Goal: Task Accomplishment & Management: Complete application form

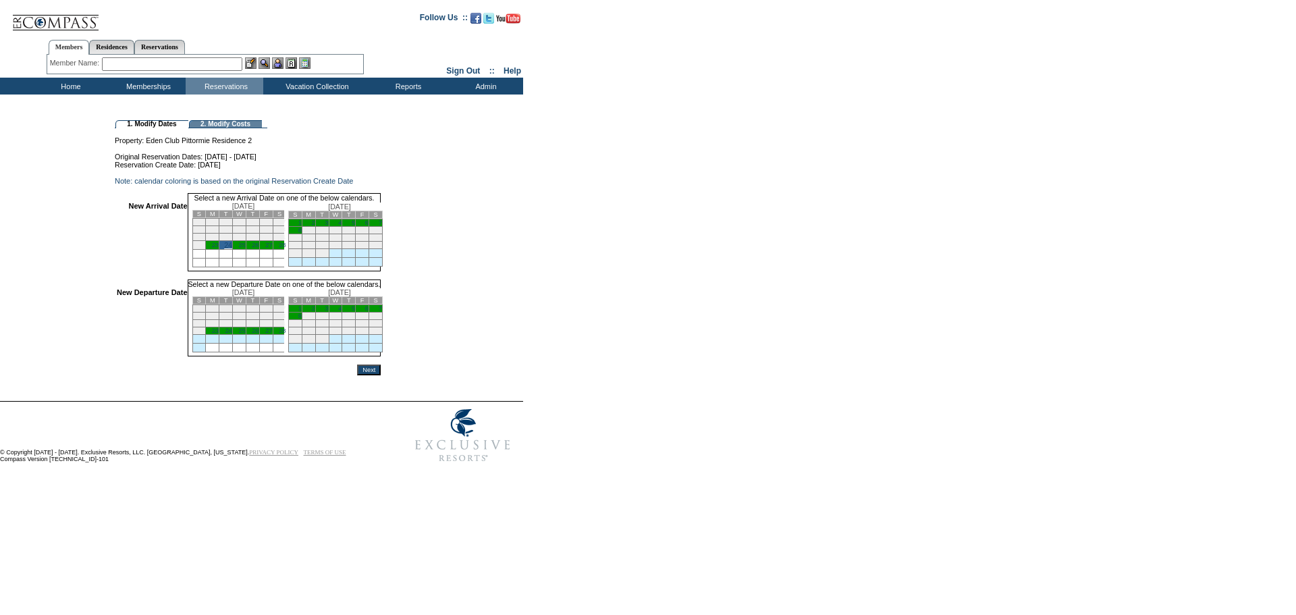
click at [302, 319] on link "8" at bounding box center [299, 316] width 3 height 7
click at [381, 377] on input "Next" at bounding box center [369, 371] width 24 height 11
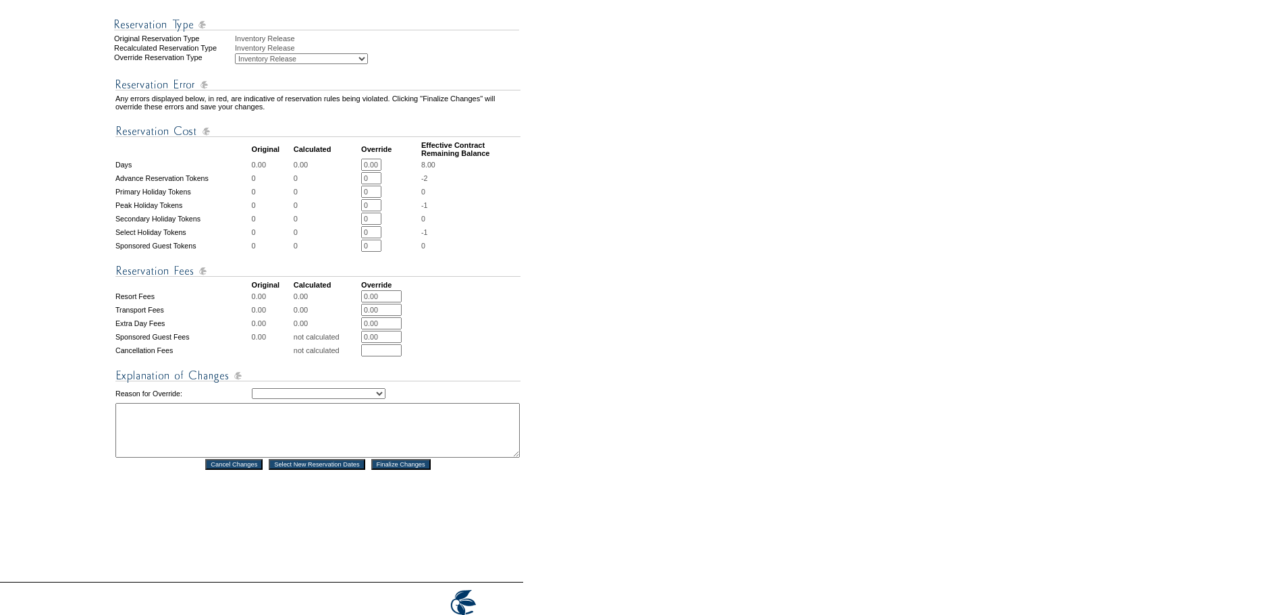
scroll to position [473, 0]
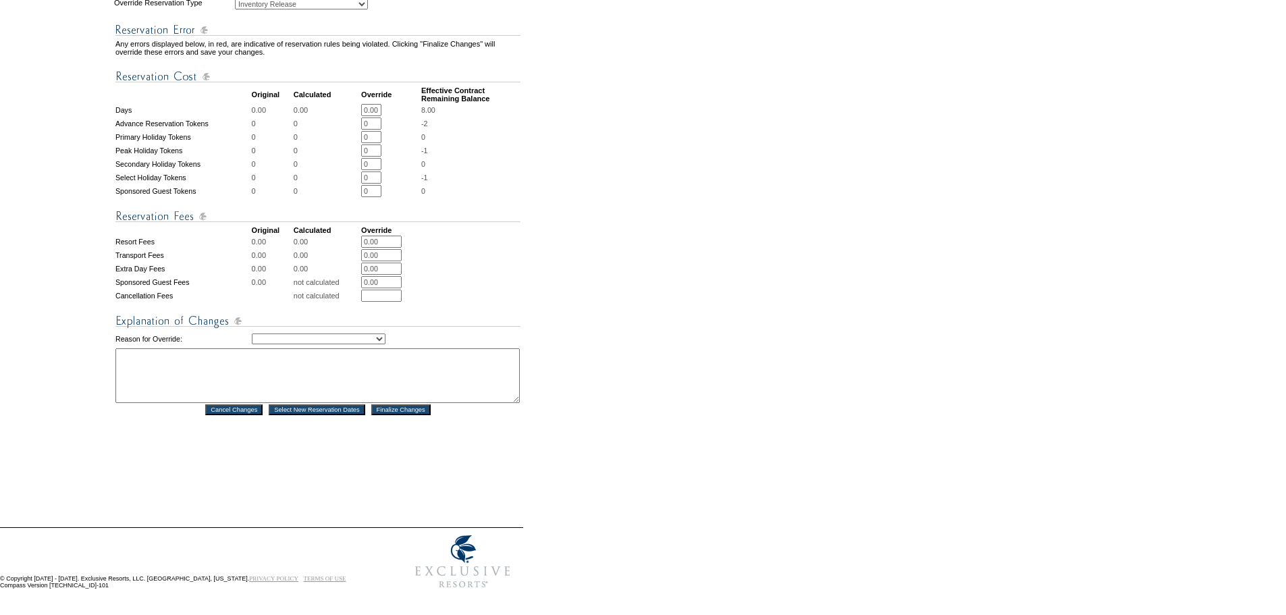
click at [316, 321] on table "Any errors displayed below, in red, are indicative of reservation rules being v…" at bounding box center [318, 214] width 408 height 406
click at [315, 333] on select "Creating Continuous Stay Days Rebooked After Cancellation Editing Occupant Expe…" at bounding box center [319, 338] width 134 height 11
select select "1036"
click at [252, 333] on select "Creating Continuous Stay Days Rebooked After Cancellation Editing Occupant Expe…" at bounding box center [319, 338] width 134 height 11
click at [240, 379] on textarea at bounding box center [317, 375] width 404 height 55
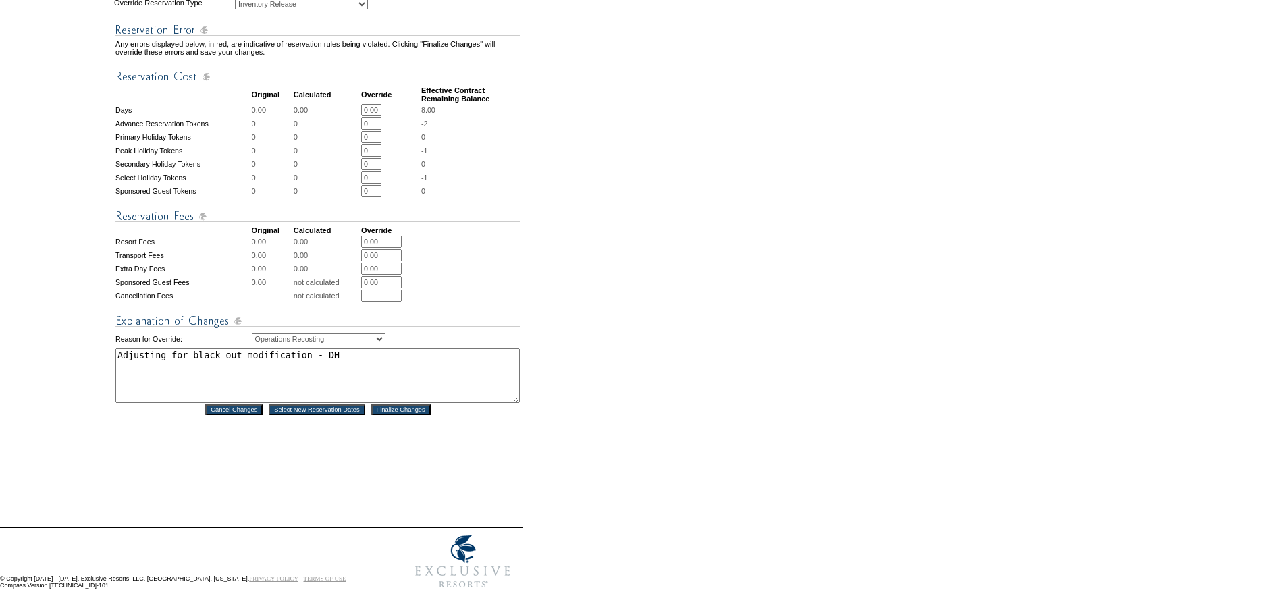
type textarea "Adjusting for black out modification - DH"
click at [591, 286] on form "Follow Us ::" at bounding box center [640, 67] width 1281 height 1058
click at [393, 406] on input "Finalize Changes" at bounding box center [400, 409] width 59 height 11
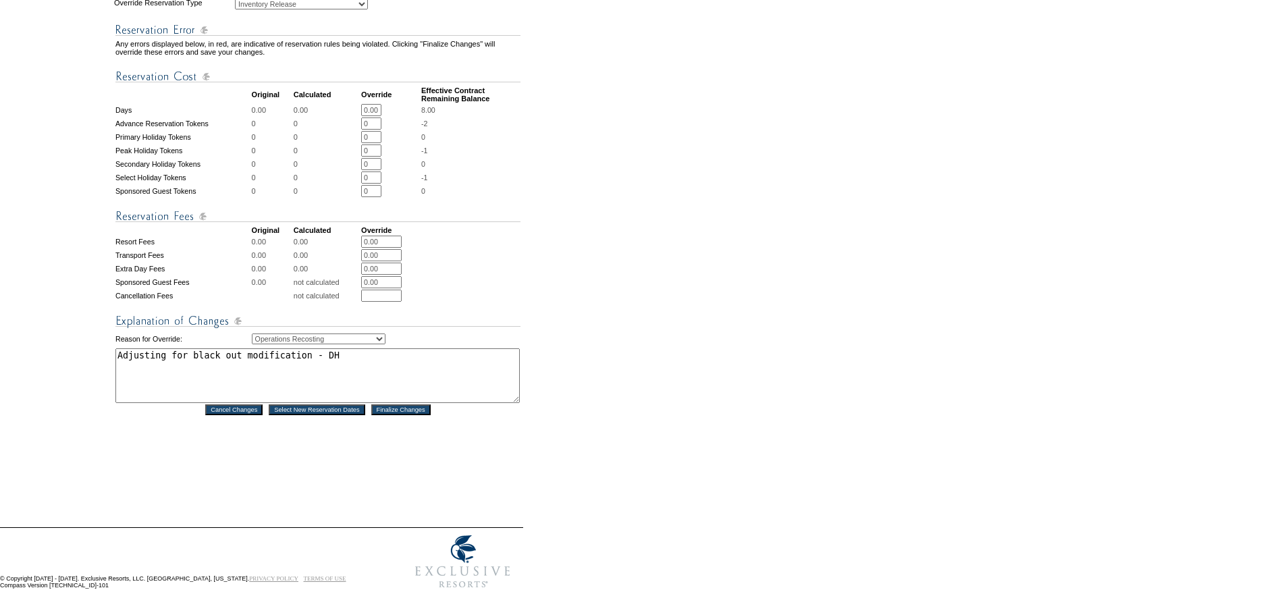
click at [393, 406] on input "Finalize Changes" at bounding box center [400, 409] width 59 height 11
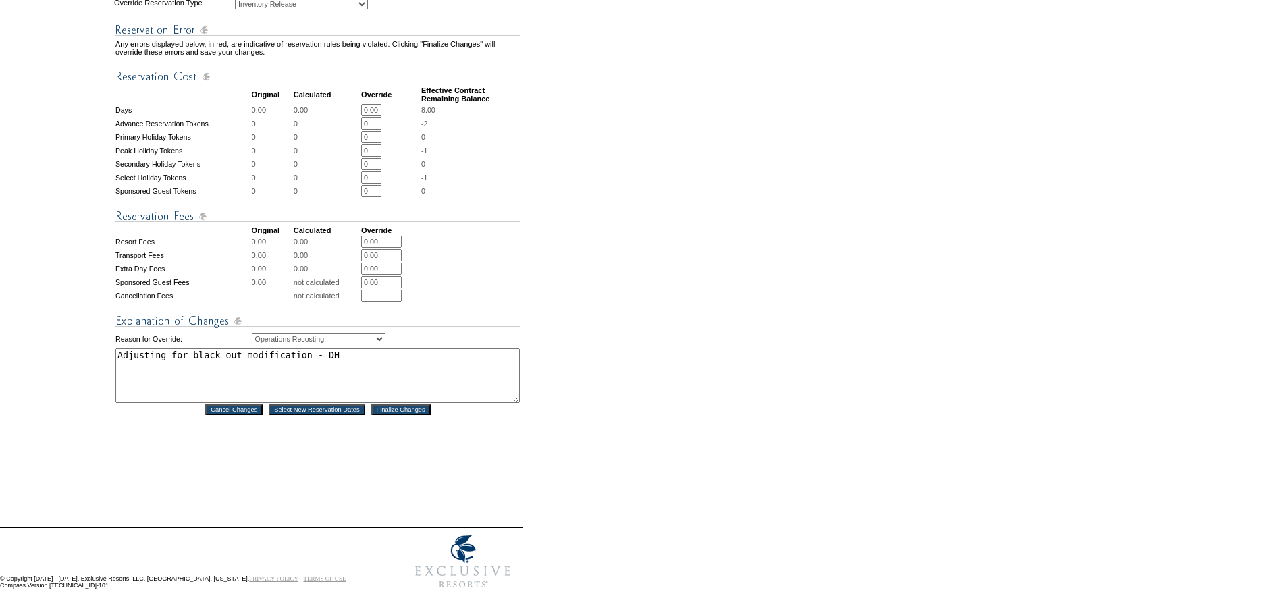
click at [393, 406] on input "Finalize Changes" at bounding box center [400, 409] width 59 height 11
click at [618, 411] on form "Follow Us ::" at bounding box center [640, 67] width 1281 height 1058
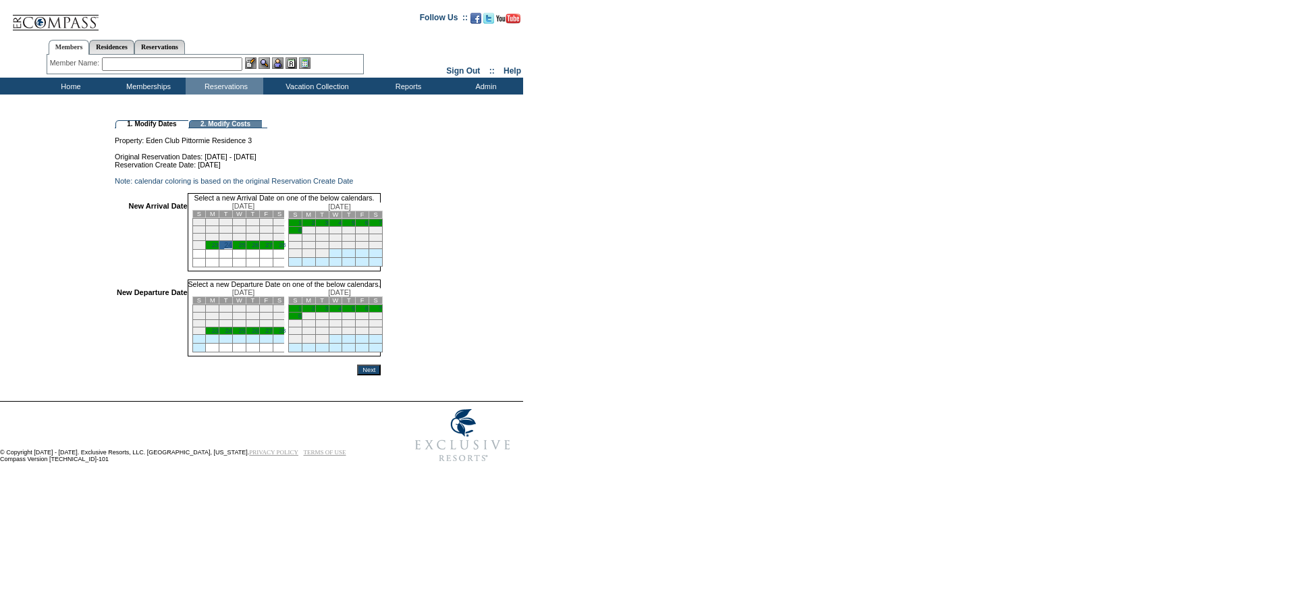
click at [302, 319] on link "8" at bounding box center [299, 316] width 3 height 7
click at [381, 377] on input "Next" at bounding box center [369, 371] width 24 height 11
click at [554, 319] on form "Follow Us ::" at bounding box center [645, 236] width 1291 height 467
drag, startPoint x: 239, startPoint y: 257, endPoint x: 276, endPoint y: 284, distance: 45.9
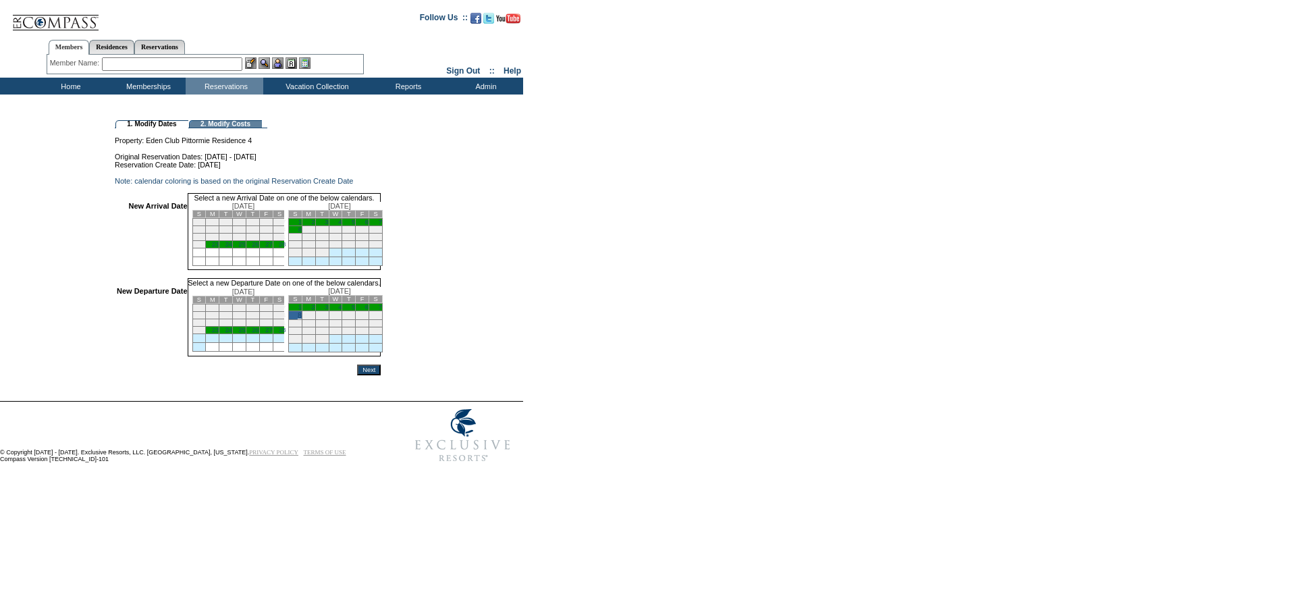
click at [232, 248] on link "24" at bounding box center [228, 244] width 7 height 7
